Goal: Find specific page/section: Find specific page/section

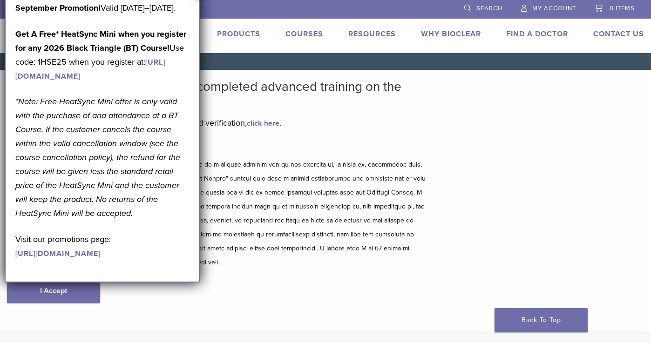
click at [643, 151] on div "Bioclear Certified Providers have completed advanced training on the Bioclear M…" at bounding box center [325, 200] width 651 height 261
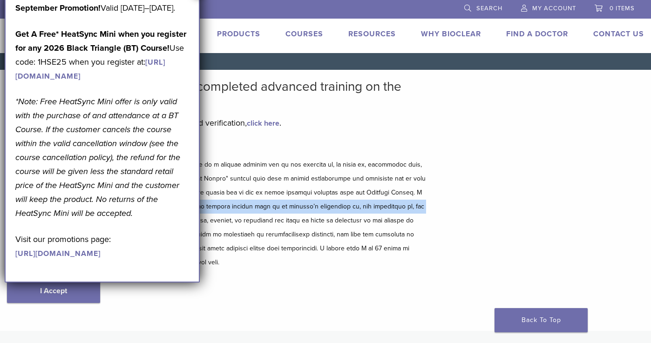
drag, startPoint x: 613, startPoint y: 197, endPoint x: 611, endPoint y: 203, distance: 6.5
click at [611, 203] on div "Bioclear Certified Providers have completed advanced training on the Bioclear M…" at bounding box center [325, 200] width 651 height 261
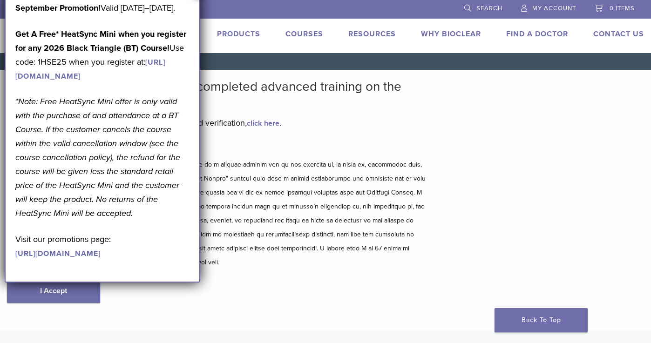
click at [615, 278] on div "Bioclear Certified Providers have completed advanced training on the Bioclear M…" at bounding box center [325, 200] width 651 height 261
click at [45, 258] on link "[URL][DOMAIN_NAME]" at bounding box center [57, 253] width 85 height 9
click at [534, 32] on link "Find A Doctor" at bounding box center [537, 33] width 62 height 9
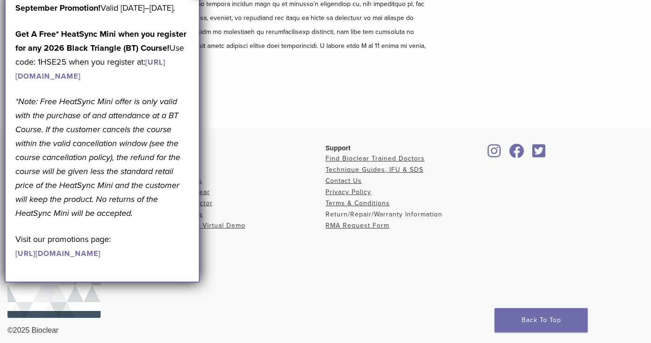
scroll to position [210, 0]
